Goal: Navigation & Orientation: Understand site structure

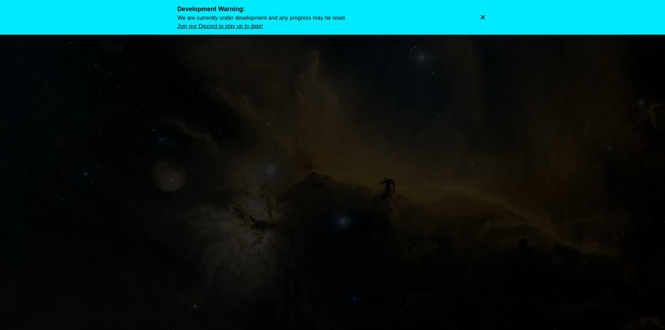
click at [485, 16] on icon "Dismiss warning" at bounding box center [482, 17] width 7 height 7
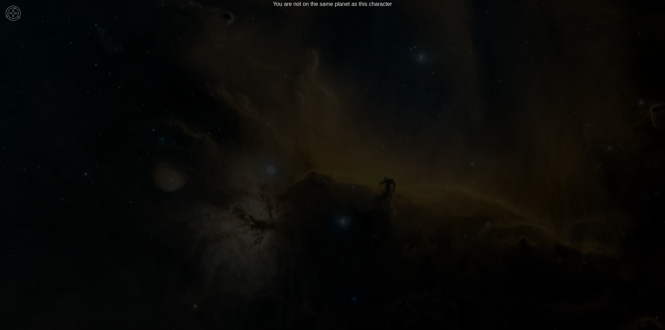
click at [17, 14] on img at bounding box center [13, 13] width 21 height 21
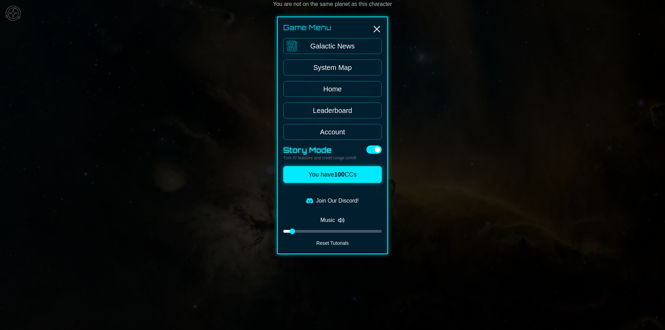
click at [348, 66] on link "System Map" at bounding box center [332, 68] width 98 height 16
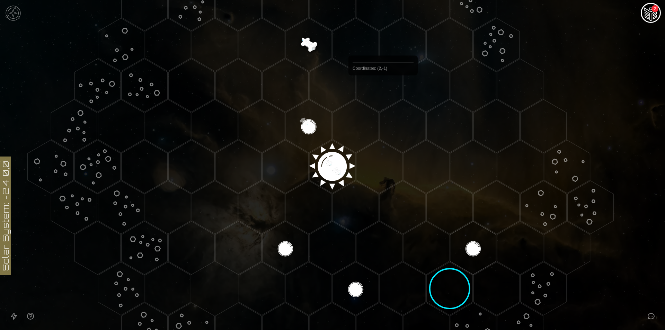
scroll to position [92, 0]
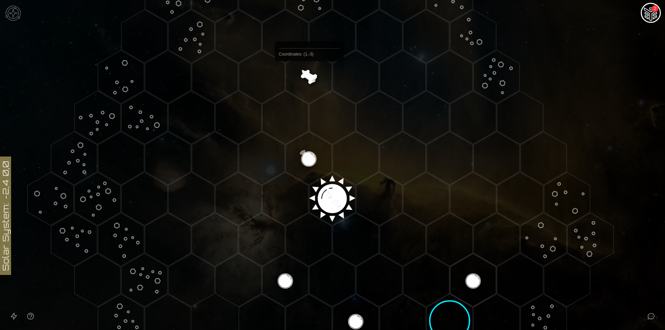
click at [309, 77] on polygon "Hex at coordinates 1,-3, clickable" at bounding box center [309, 76] width 46 height 53
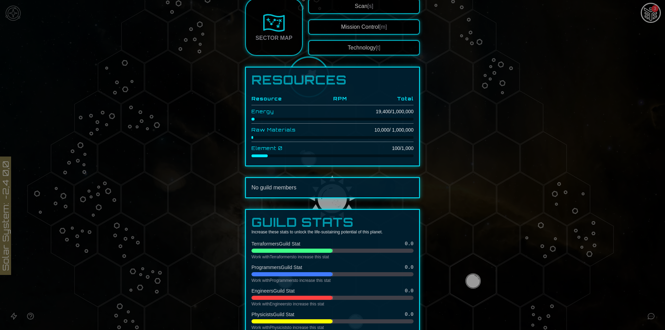
scroll to position [46, 0]
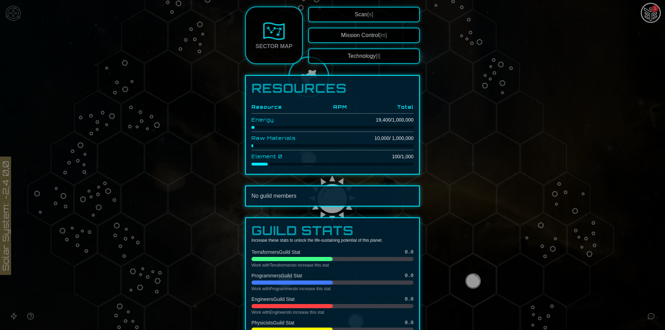
click at [370, 56] on button "Technology [t]" at bounding box center [364, 55] width 112 height 15
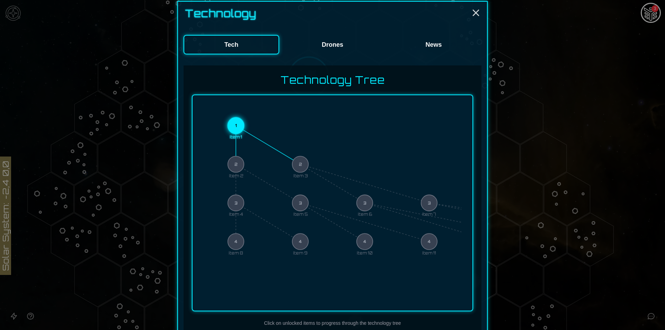
scroll to position [92, 0]
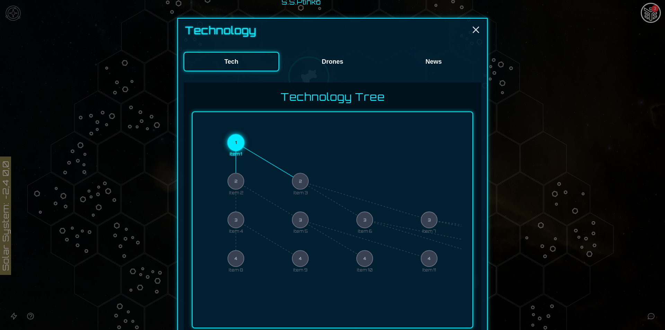
click at [327, 61] on button "Drones" at bounding box center [333, 61] width 96 height 19
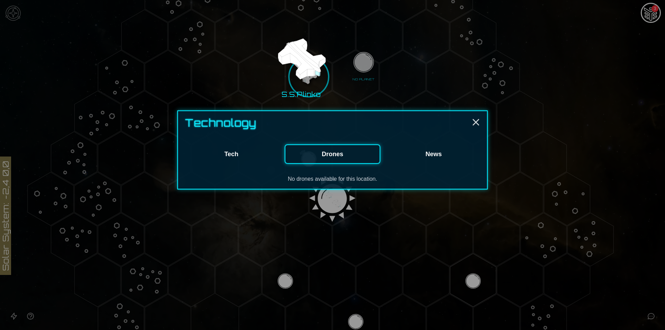
click at [433, 151] on button "News" at bounding box center [434, 153] width 96 height 19
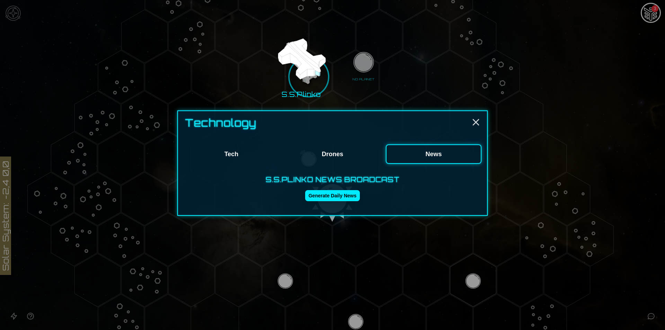
click at [237, 151] on button "Tech" at bounding box center [232, 153] width 96 height 19
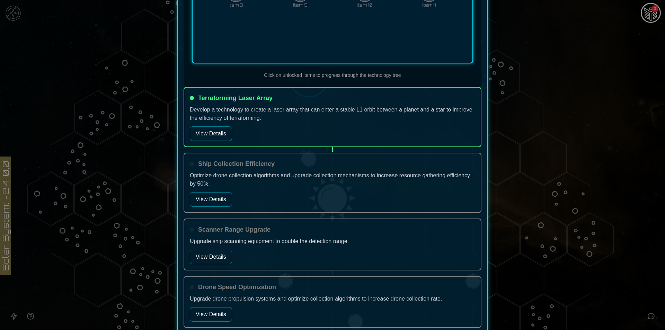
scroll to position [323, 0]
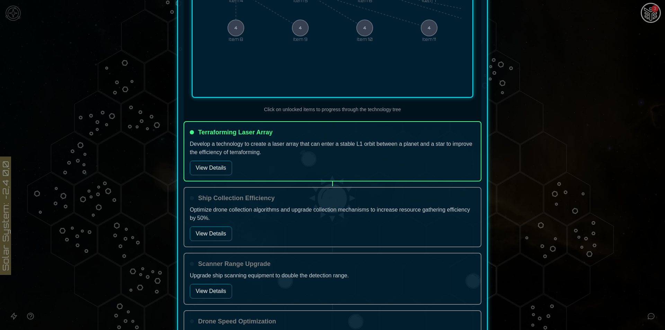
click at [215, 171] on button "View Details" at bounding box center [211, 168] width 42 height 15
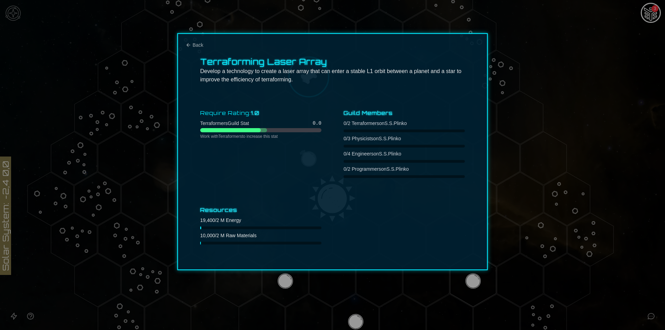
scroll to position [0, 0]
click at [201, 46] on span "Back" at bounding box center [198, 45] width 11 height 7
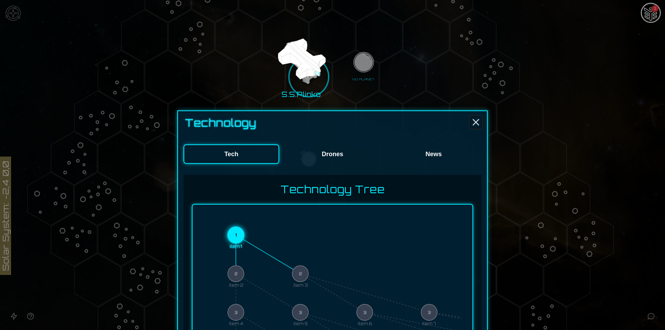
click at [473, 124] on line "Close" at bounding box center [476, 122] width 6 height 6
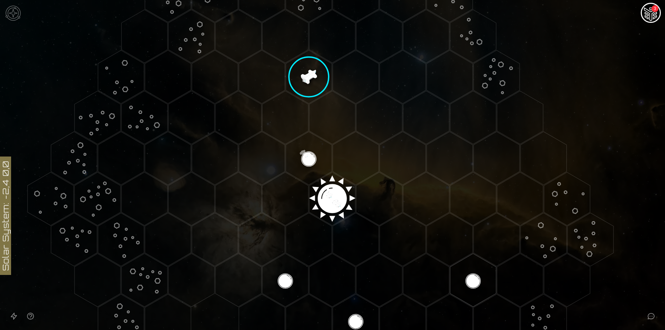
click at [653, 15] on img "Ship AI Chat - 3 unread messages" at bounding box center [650, 13] width 17 height 17
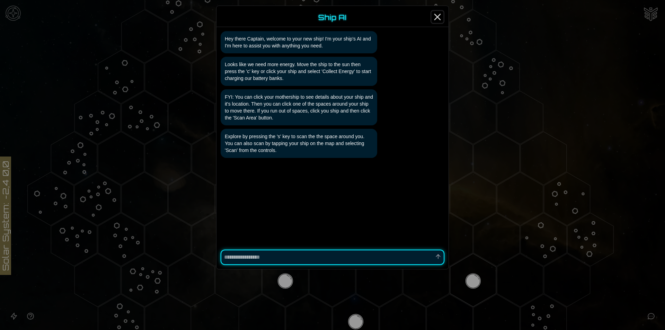
click at [437, 15] on icon "Close" at bounding box center [437, 16] width 11 height 11
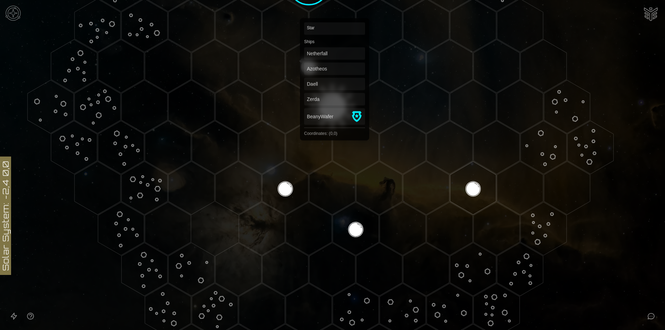
scroll to position [139, 0]
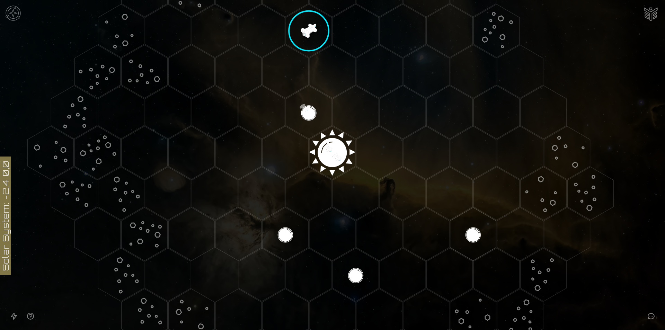
click at [10, 12] on img at bounding box center [13, 13] width 21 height 21
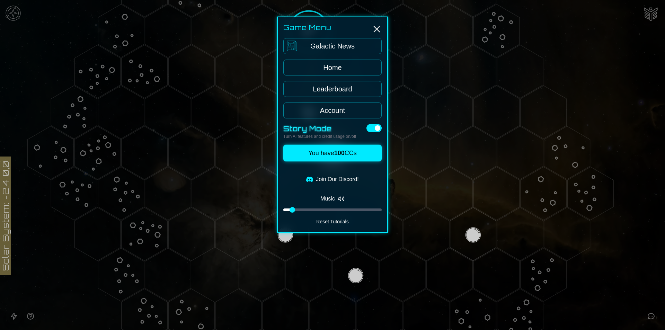
click at [337, 82] on link "Leaderboard" at bounding box center [332, 89] width 98 height 16
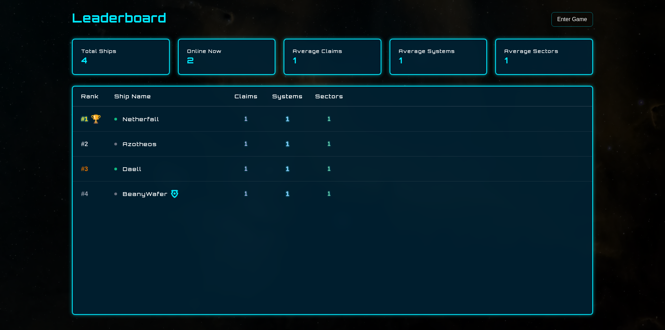
click at [584, 22] on link "Enter Game" at bounding box center [572, 19] width 42 height 15
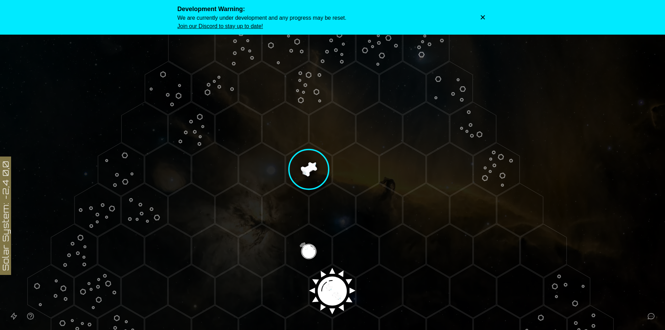
click at [482, 16] on icon "Dismiss warning" at bounding box center [482, 17] width 7 height 7
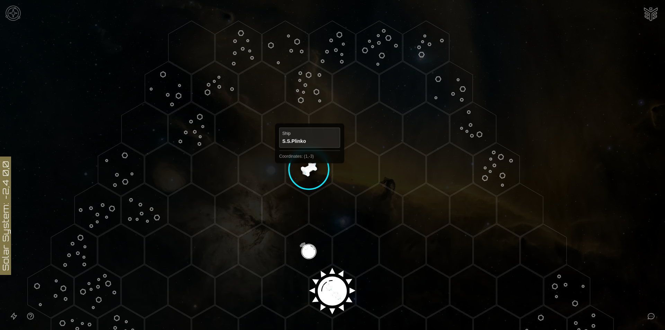
click at [309, 170] on polygon "Hex at coordinates 1,-3, clickable" at bounding box center [309, 169] width 46 height 53
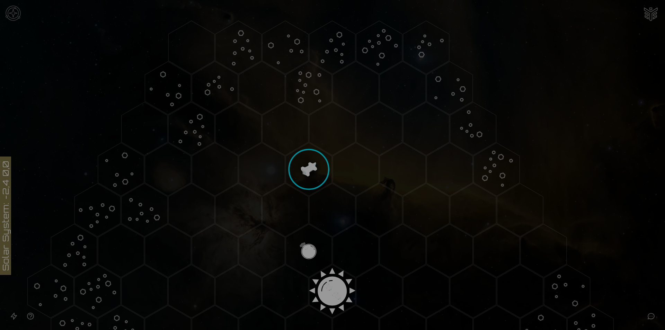
click at [319, 32] on h2 "S.S.Plinko" at bounding box center [323, 26] width 83 height 14
drag, startPoint x: 315, startPoint y: 23, endPoint x: 305, endPoint y: 22, distance: 10.1
click at [309, 22] on h2 "S.S.Plinko" at bounding box center [323, 26] width 83 height 14
click at [293, 23] on h2 "S.S.Plinko" at bounding box center [323, 26] width 83 height 14
click at [290, 23] on h2 "S.S.Plinko" at bounding box center [323, 26] width 83 height 14
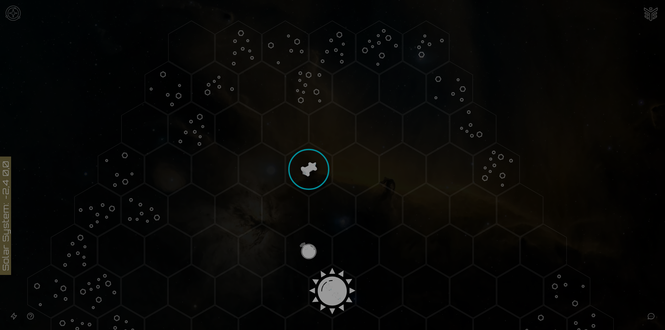
drag, startPoint x: 290, startPoint y: 23, endPoint x: 331, endPoint y: 24, distance: 40.5
click at [292, 24] on h2 "S.S.Plinko" at bounding box center [323, 26] width 83 height 14
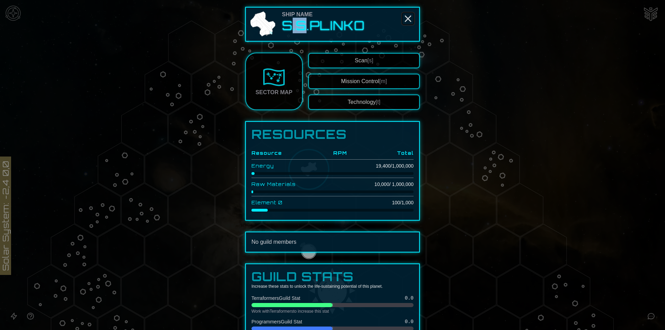
click at [405, 17] on icon "Close" at bounding box center [407, 18] width 11 height 11
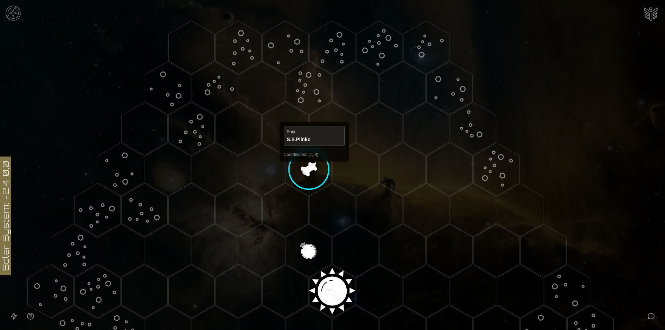
click at [314, 168] on polygon "Hex at coordinates 1,-3, clickable" at bounding box center [309, 169] width 46 height 53
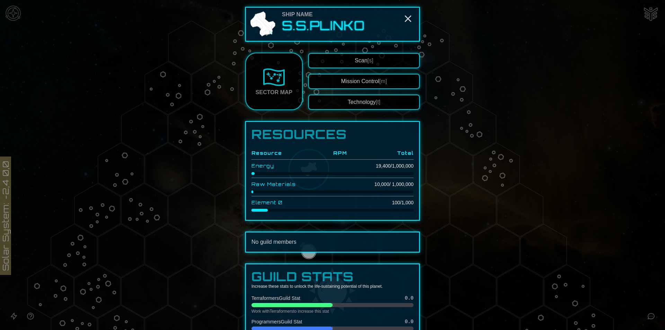
click at [472, 181] on div at bounding box center [332, 165] width 665 height 330
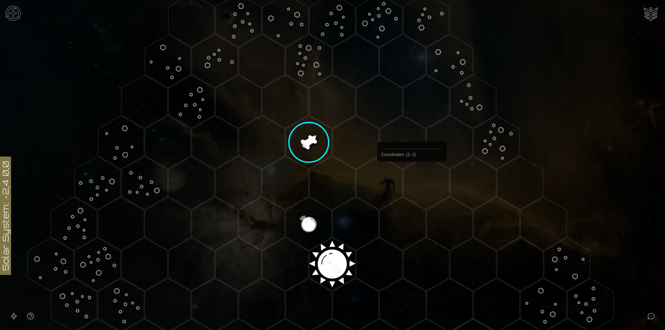
scroll to position [92, 0]
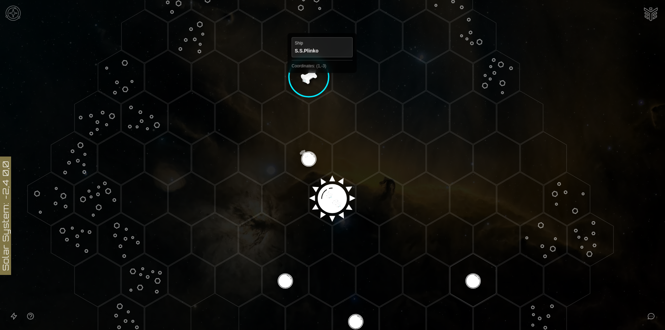
click at [322, 79] on polygon "Hex at coordinates 1,-3, clickable" at bounding box center [309, 76] width 46 height 53
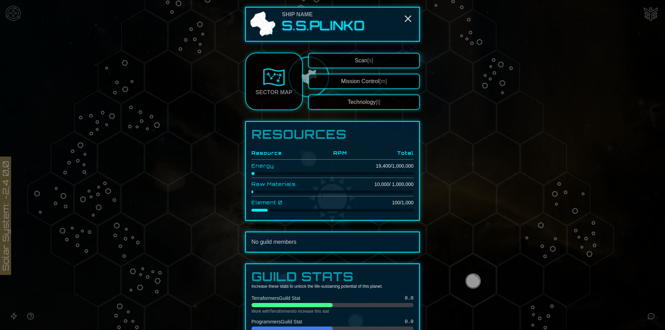
click at [255, 73] on link "Sector Map" at bounding box center [273, 81] width 57 height 57
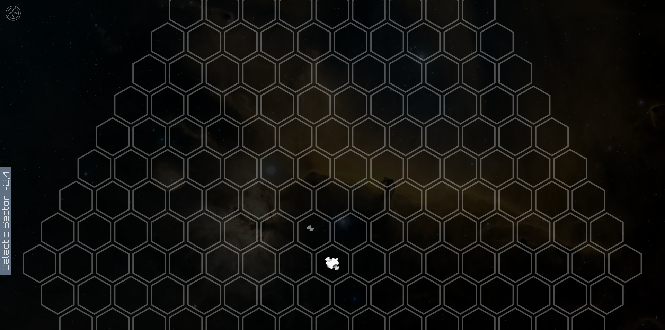
scroll to position [139, 0]
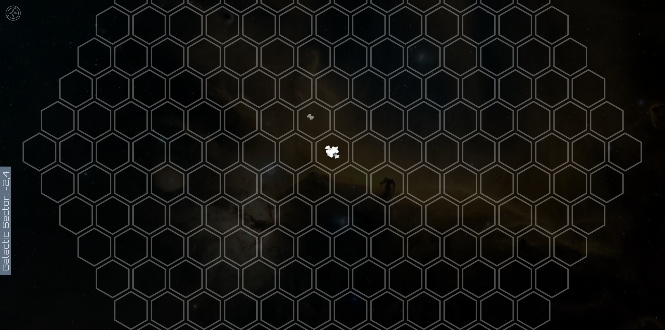
click at [310, 113] on polygon at bounding box center [314, 120] width 32 height 38
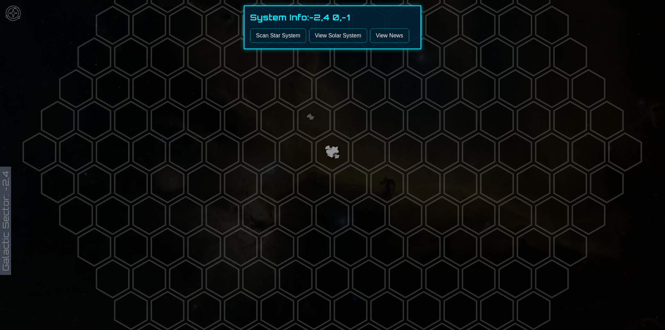
click at [325, 36] on link "View Solar System" at bounding box center [338, 35] width 58 height 15
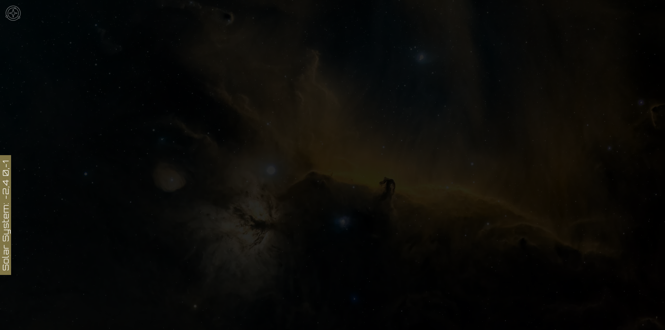
scroll to position [139, 0]
click at [339, 180] on icon at bounding box center [332, 152] width 665 height 583
click at [18, 13] on img at bounding box center [13, 13] width 21 height 21
click at [318, 43] on link "Galactic News" at bounding box center [332, 46] width 98 height 16
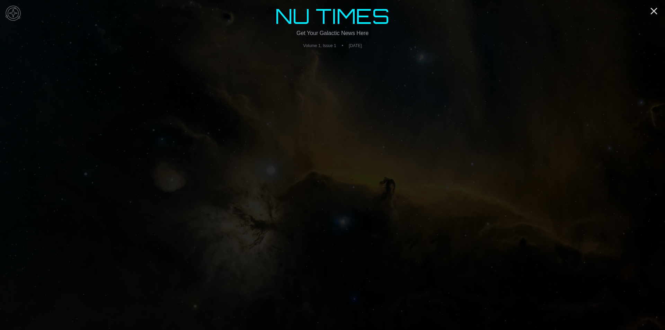
click at [14, 14] on img at bounding box center [13, 13] width 21 height 21
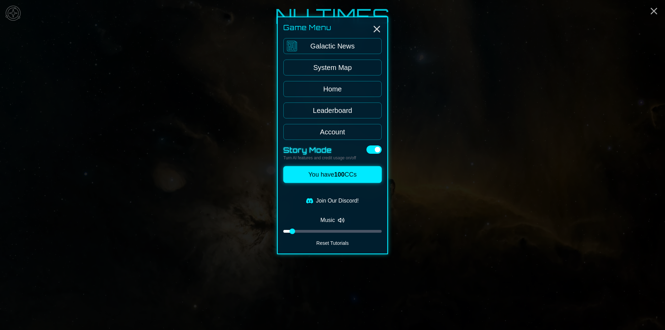
click at [334, 64] on link "System Map" at bounding box center [332, 68] width 98 height 16
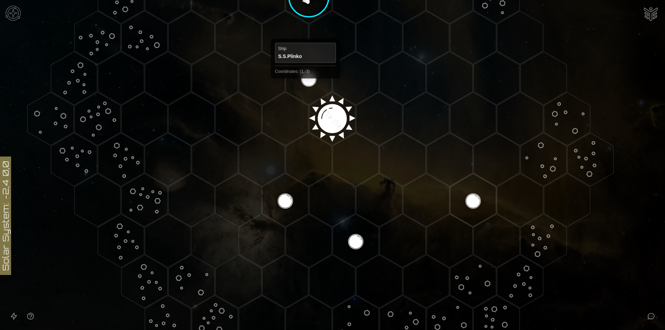
scroll to position [185, 0]
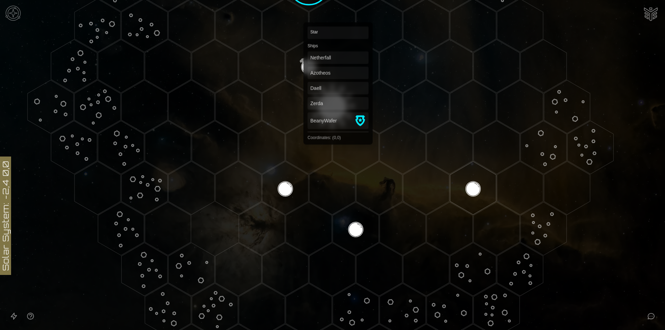
click at [338, 109] on polygon "Hex at coordinates 0,0, clickable" at bounding box center [332, 106] width 46 height 53
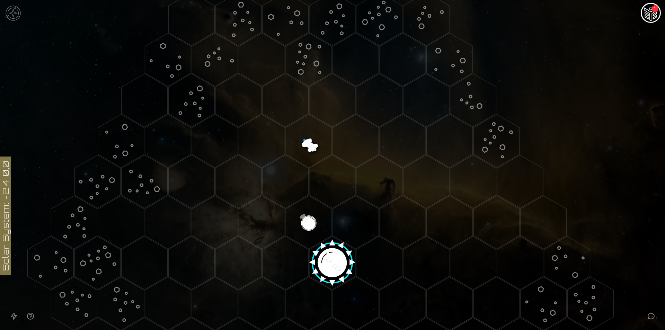
scroll to position [0, 0]
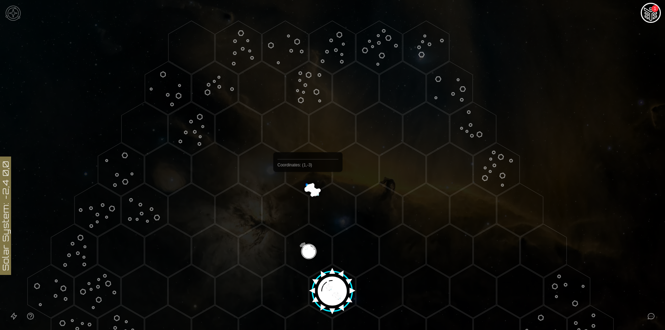
click at [308, 188] on polygon "Hex at coordinates 1,-3, clickable" at bounding box center [309, 169] width 46 height 53
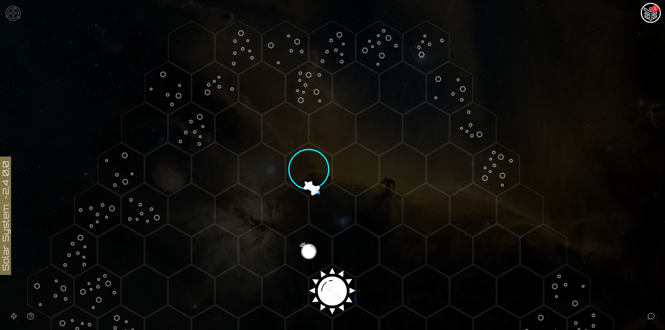
click at [322, 295] on polygon "Hex at coordinates 0,0, clickable" at bounding box center [332, 291] width 46 height 53
click at [311, 186] on polygon "Hex at coordinates 1,-3, clickable" at bounding box center [309, 169] width 46 height 53
click at [318, 282] on polygon "Hex at coordinates 0,0, clickable" at bounding box center [332, 291] width 46 height 53
click at [330, 290] on image at bounding box center [332, 288] width 54 height 54
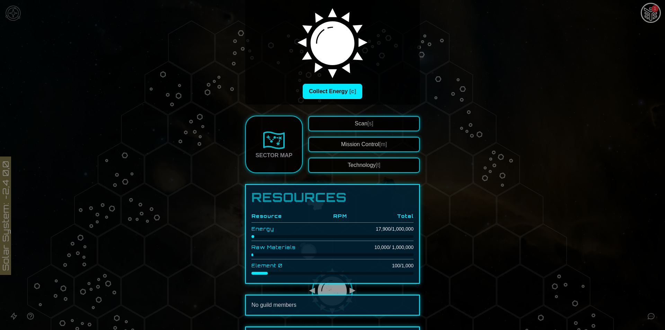
scroll to position [46, 0]
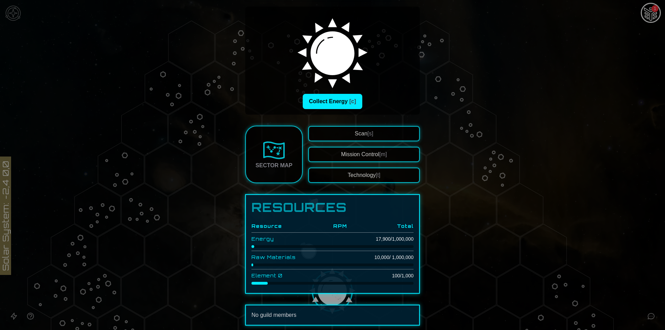
click at [369, 157] on button "Mission Control [m]" at bounding box center [364, 154] width 112 height 15
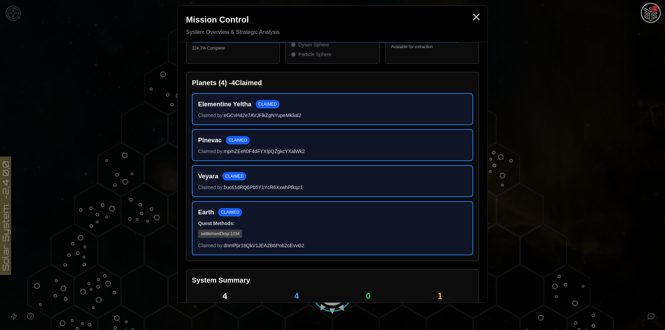
scroll to position [0, 0]
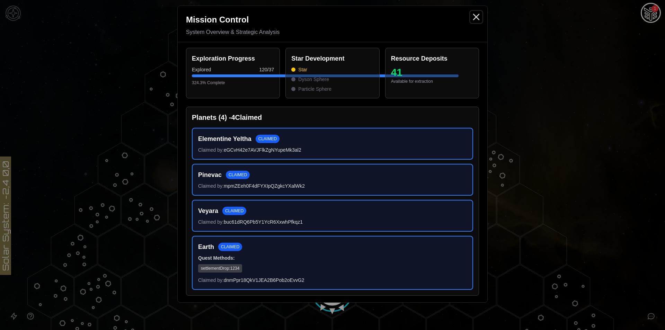
click at [475, 16] on line "Close" at bounding box center [476, 17] width 6 height 6
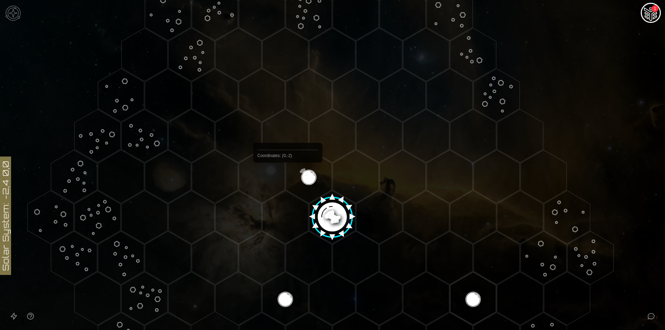
scroll to position [92, 0]
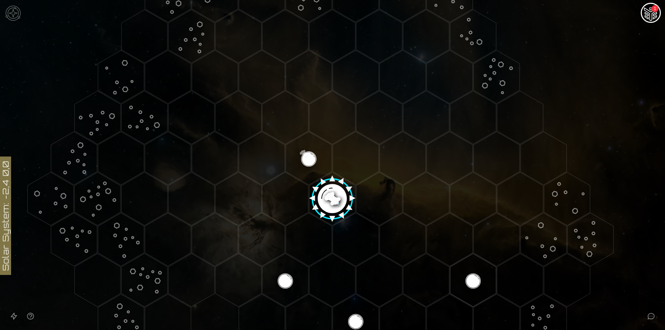
click at [324, 194] on image at bounding box center [332, 196] width 54 height 54
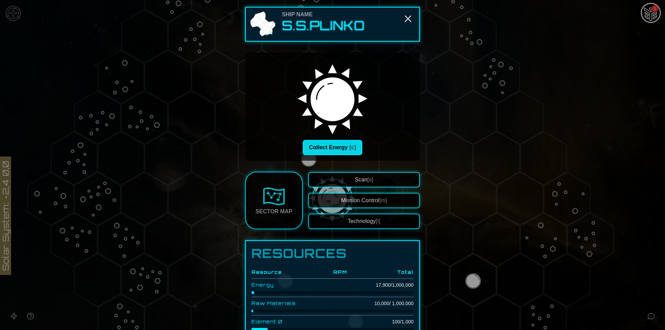
click at [340, 145] on button "Collect Energy [c]" at bounding box center [333, 147] width 60 height 15
click at [488, 175] on div at bounding box center [332, 165] width 665 height 330
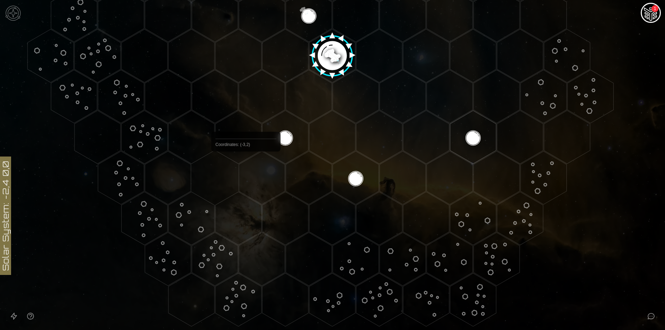
scroll to position [248, 0]
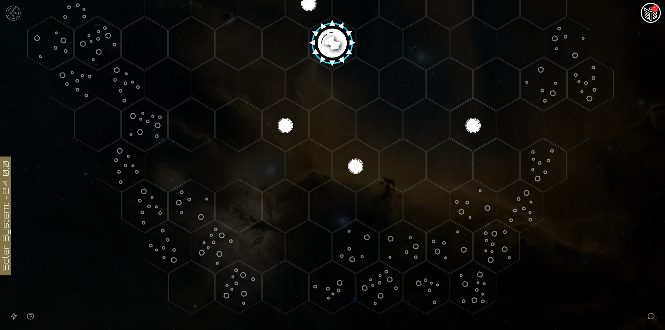
click at [652, 13] on img "Ship AI Chat - 1 unread messages" at bounding box center [650, 13] width 17 height 17
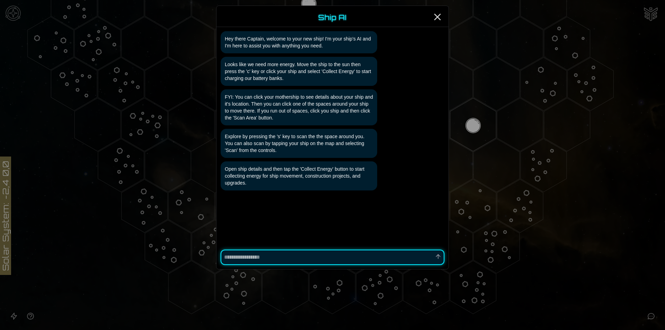
type textarea "*"
